Goal: Information Seeking & Learning: Learn about a topic

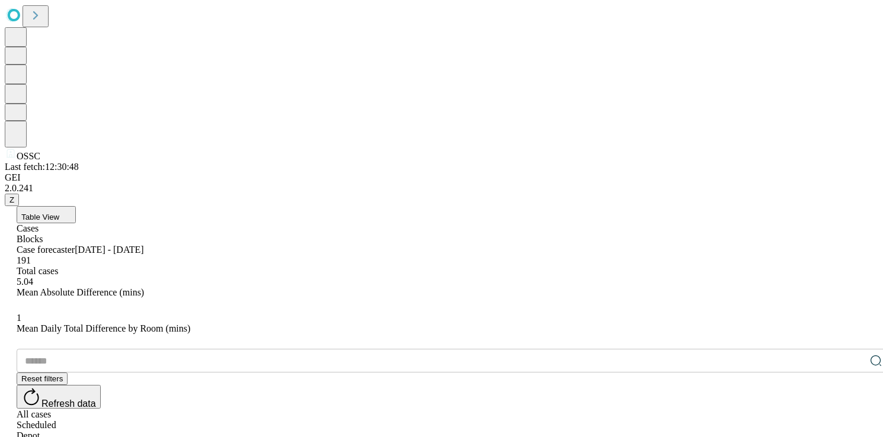
click at [76, 206] on button "Table View" at bounding box center [46, 214] width 59 height 17
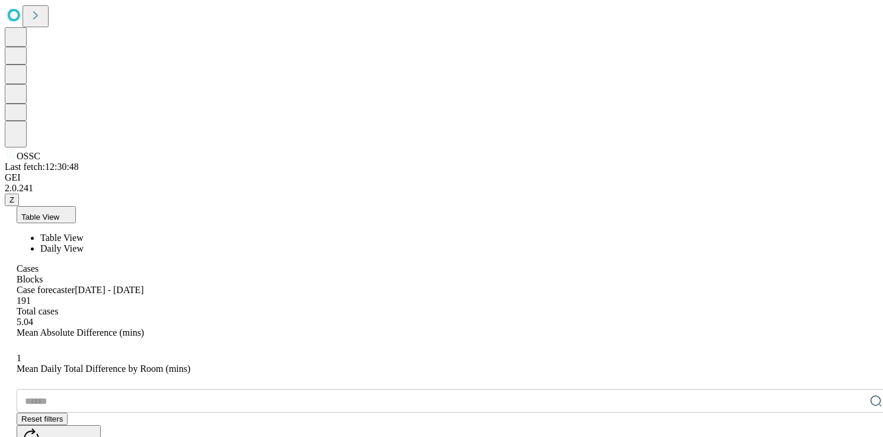
click at [84, 243] on span "Daily View" at bounding box center [61, 248] width 43 height 10
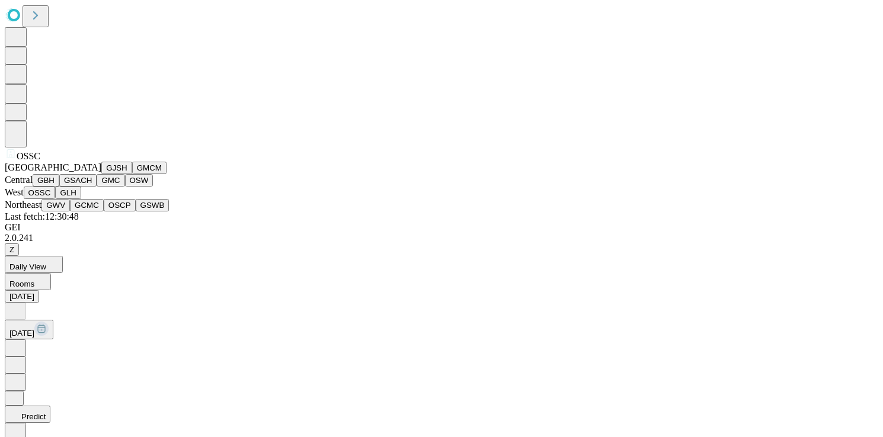
click at [97, 187] on button "GMC" at bounding box center [111, 180] width 28 height 12
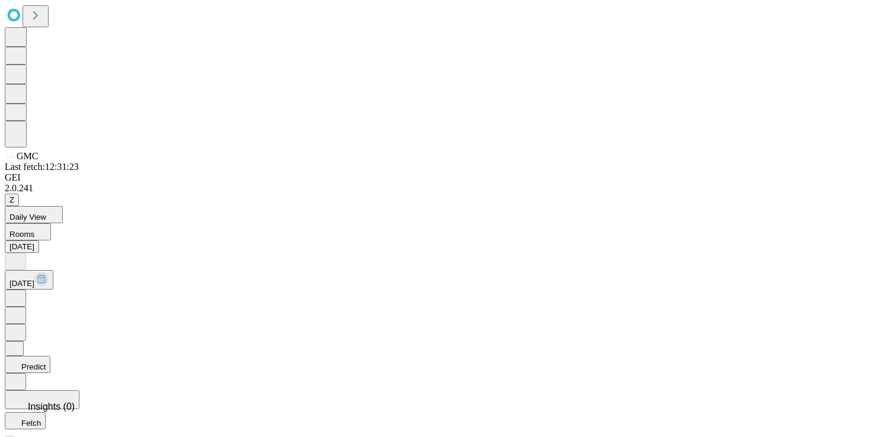
scroll to position [189, 0]
click at [21, 291] on icon at bounding box center [15, 297] width 12 height 12
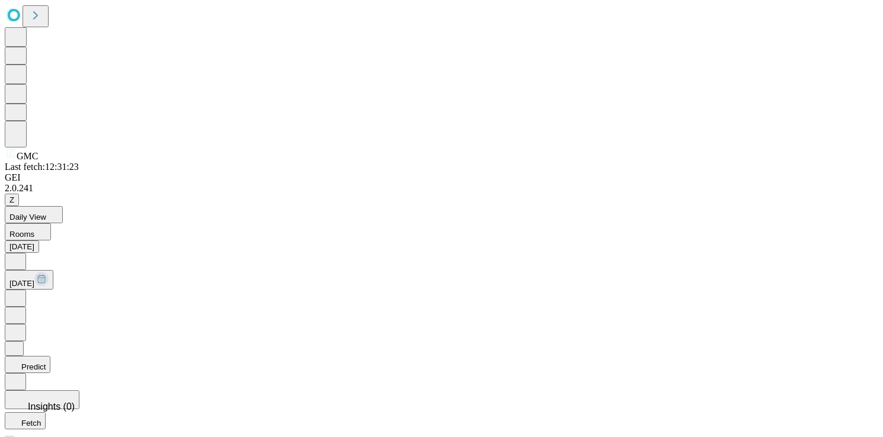
scroll to position [0, 0]
click at [21, 291] on icon at bounding box center [15, 297] width 12 height 12
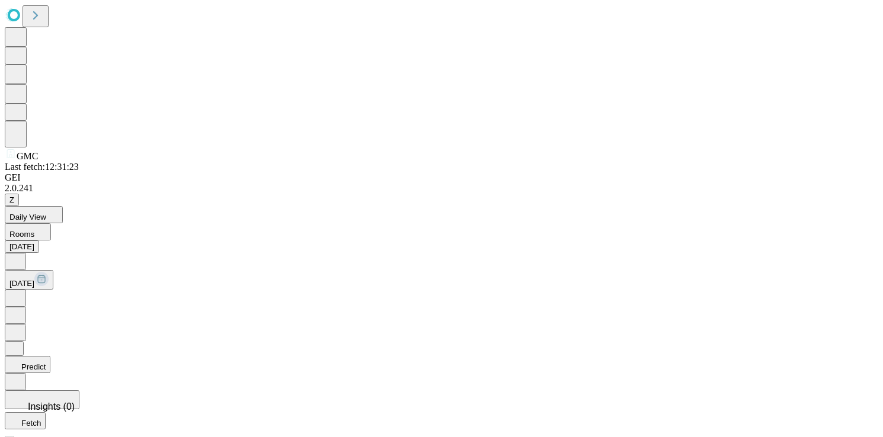
click at [21, 291] on icon at bounding box center [15, 297] width 12 height 12
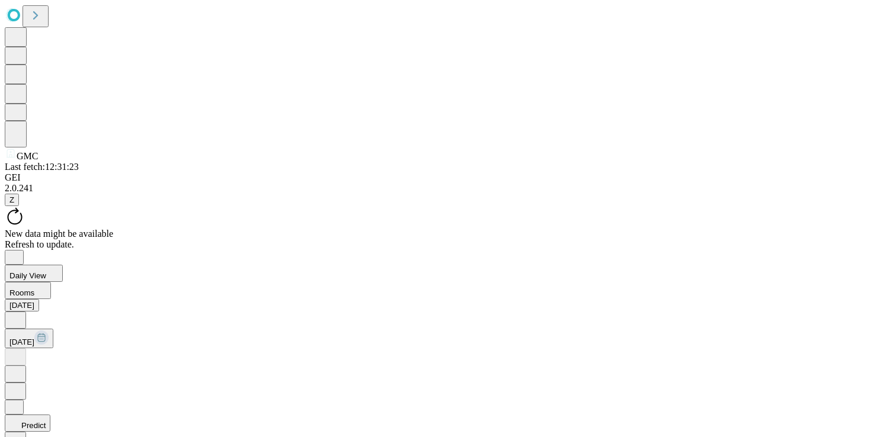
click at [21, 313] on icon at bounding box center [15, 319] width 12 height 12
click at [21, 350] on icon at bounding box center [15, 356] width 12 height 12
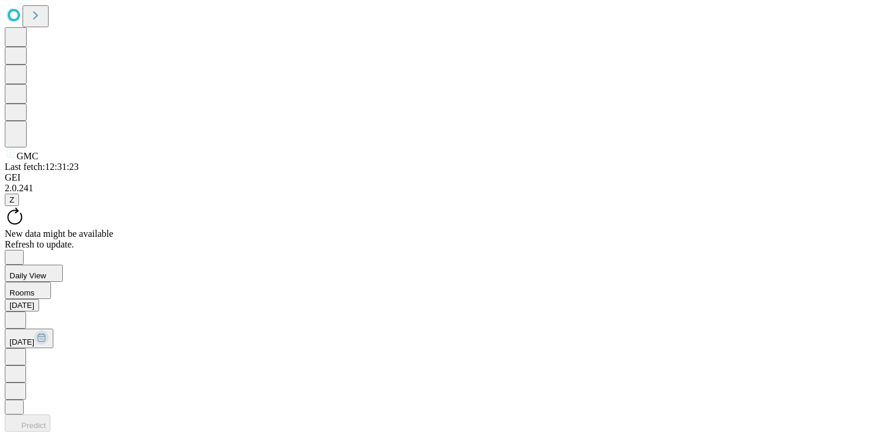
scroll to position [0, 0]
click at [21, 350] on icon at bounding box center [15, 356] width 12 height 12
